Goal: Information Seeking & Learning: Check status

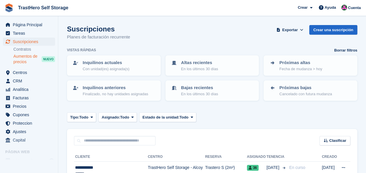
click at [28, 61] on span "Aumentos de precios" at bounding box center [27, 59] width 28 height 11
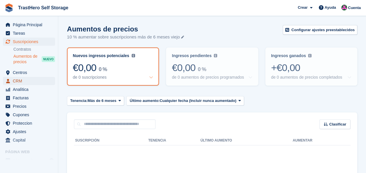
click at [17, 80] on span "CRM" at bounding box center [30, 81] width 35 height 8
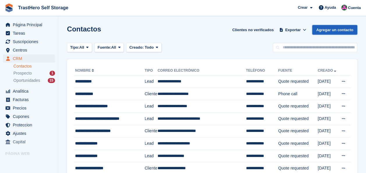
click at [346, 31] on link "Agregar un contacto" at bounding box center [335, 30] width 45 height 10
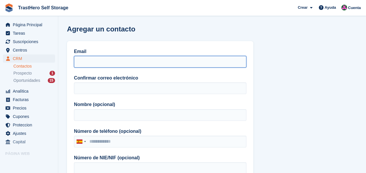
click at [203, 62] on input "Email" at bounding box center [160, 62] width 173 height 12
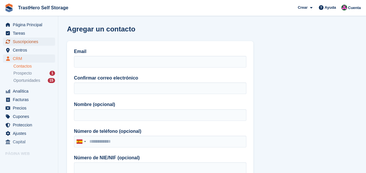
click at [28, 44] on span "Suscripciones" at bounding box center [30, 42] width 35 height 8
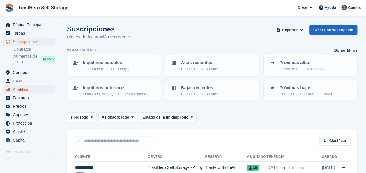
click at [22, 90] on span "Analítica" at bounding box center [30, 89] width 35 height 8
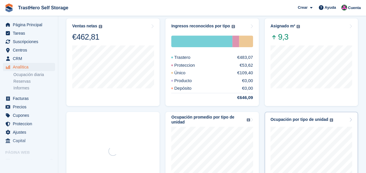
scroll to position [175, 0]
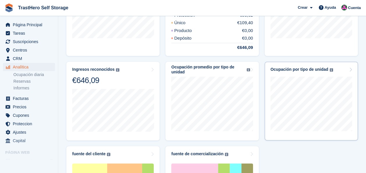
click at [292, 69] on div "Ocupación por tipo de unidad" at bounding box center [300, 69] width 58 height 5
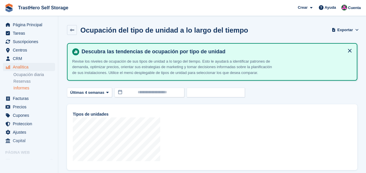
select select "*****"
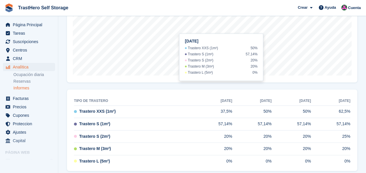
scroll to position [144, 0]
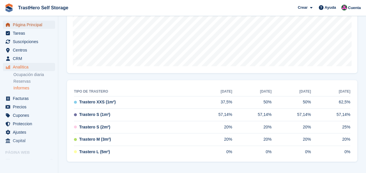
click at [32, 28] on span "Página Principal" at bounding box center [30, 25] width 35 height 8
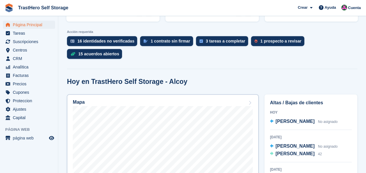
scroll to position [146, 0]
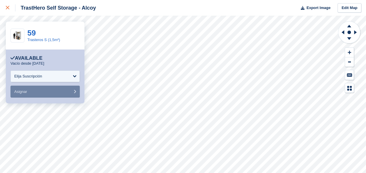
click at [9, 10] on div at bounding box center [11, 7] width 10 height 7
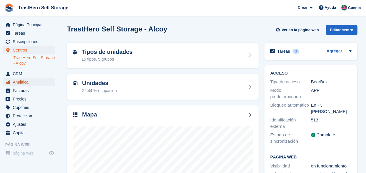
click at [29, 84] on span "Analítica" at bounding box center [30, 82] width 35 height 8
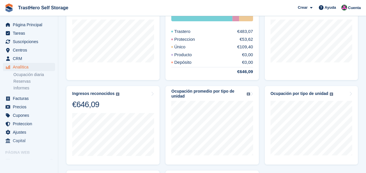
scroll to position [175, 0]
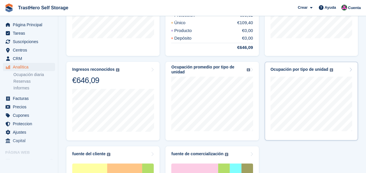
click at [338, 71] on div "Ocupación por tipo de unidad Los niveles de ocupación de sus tipos de unidades …" at bounding box center [312, 69] width 82 height 5
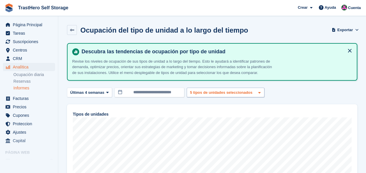
click at [225, 92] on div "5 tipos de unidades seleccionados" at bounding box center [222, 93] width 66 height 6
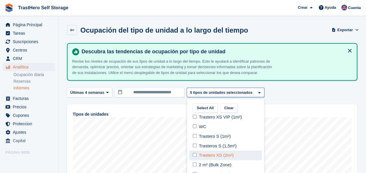
scroll to position [29, 0]
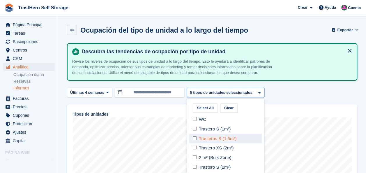
select select "*****"
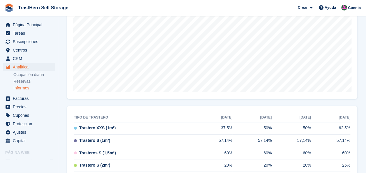
scroll to position [157, 0]
